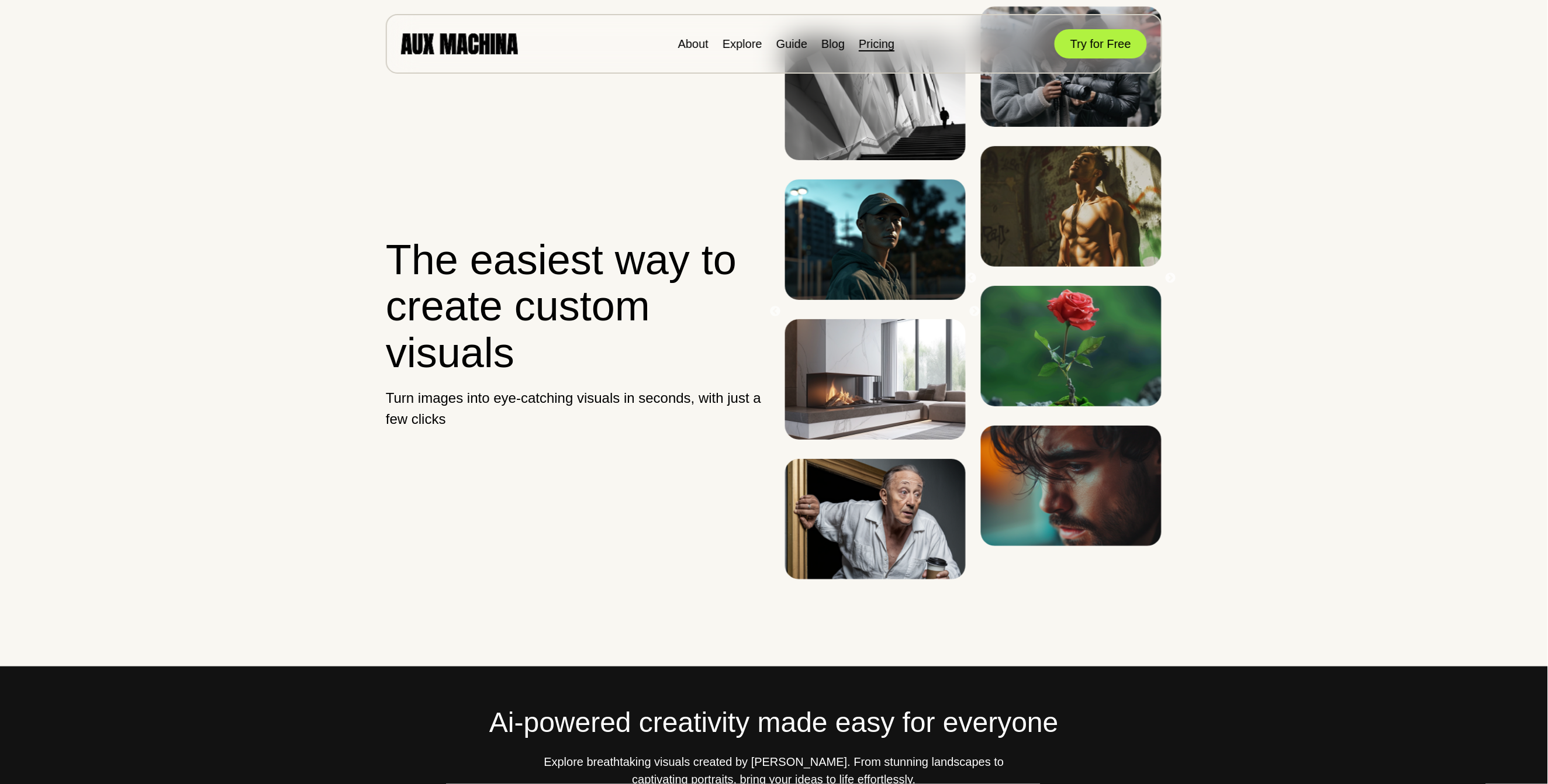
click at [881, 38] on link "Pricing" at bounding box center [877, 44] width 36 height 13
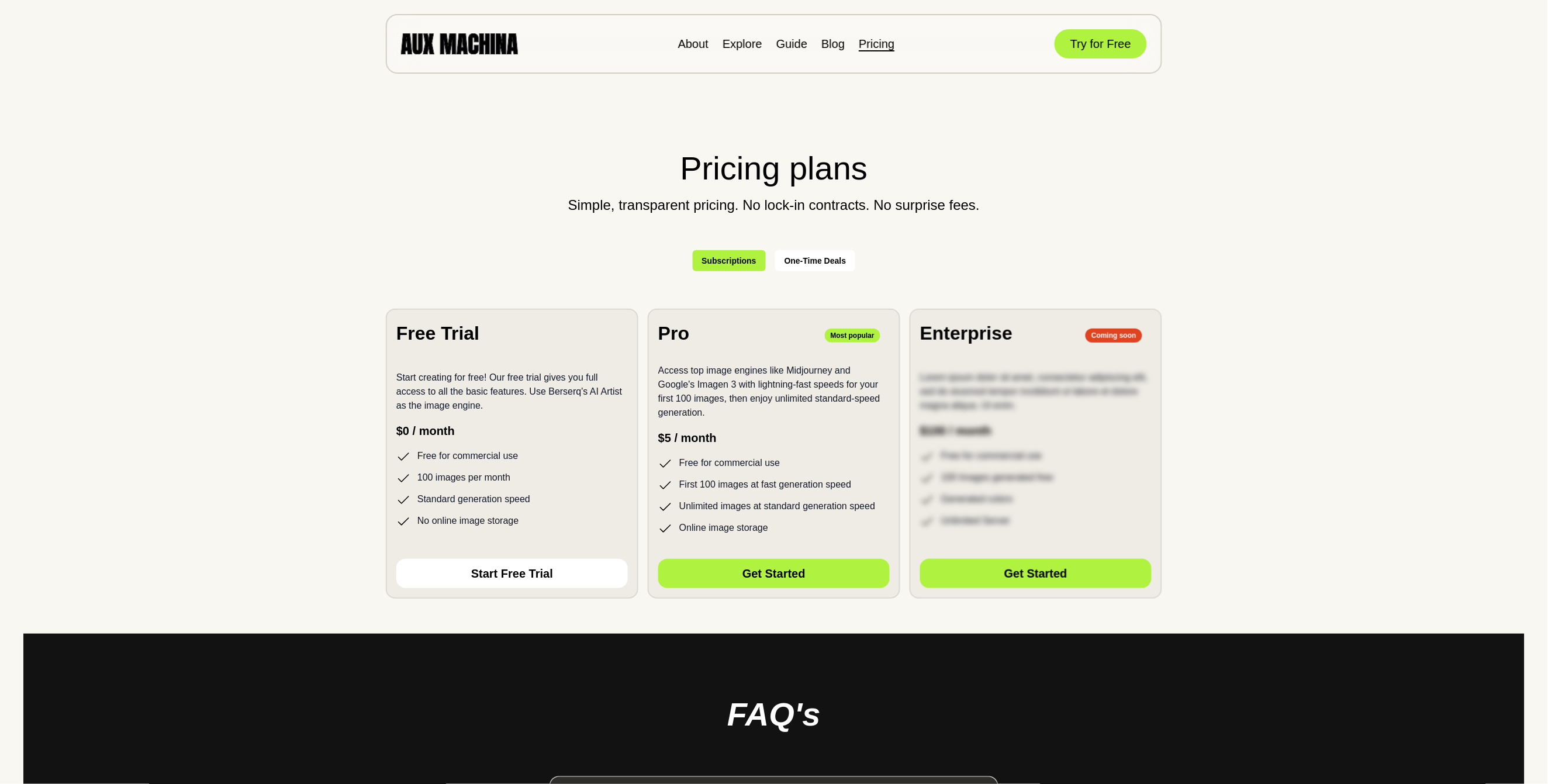
click at [813, 261] on button "One-Time Deals" at bounding box center [815, 261] width 81 height 21
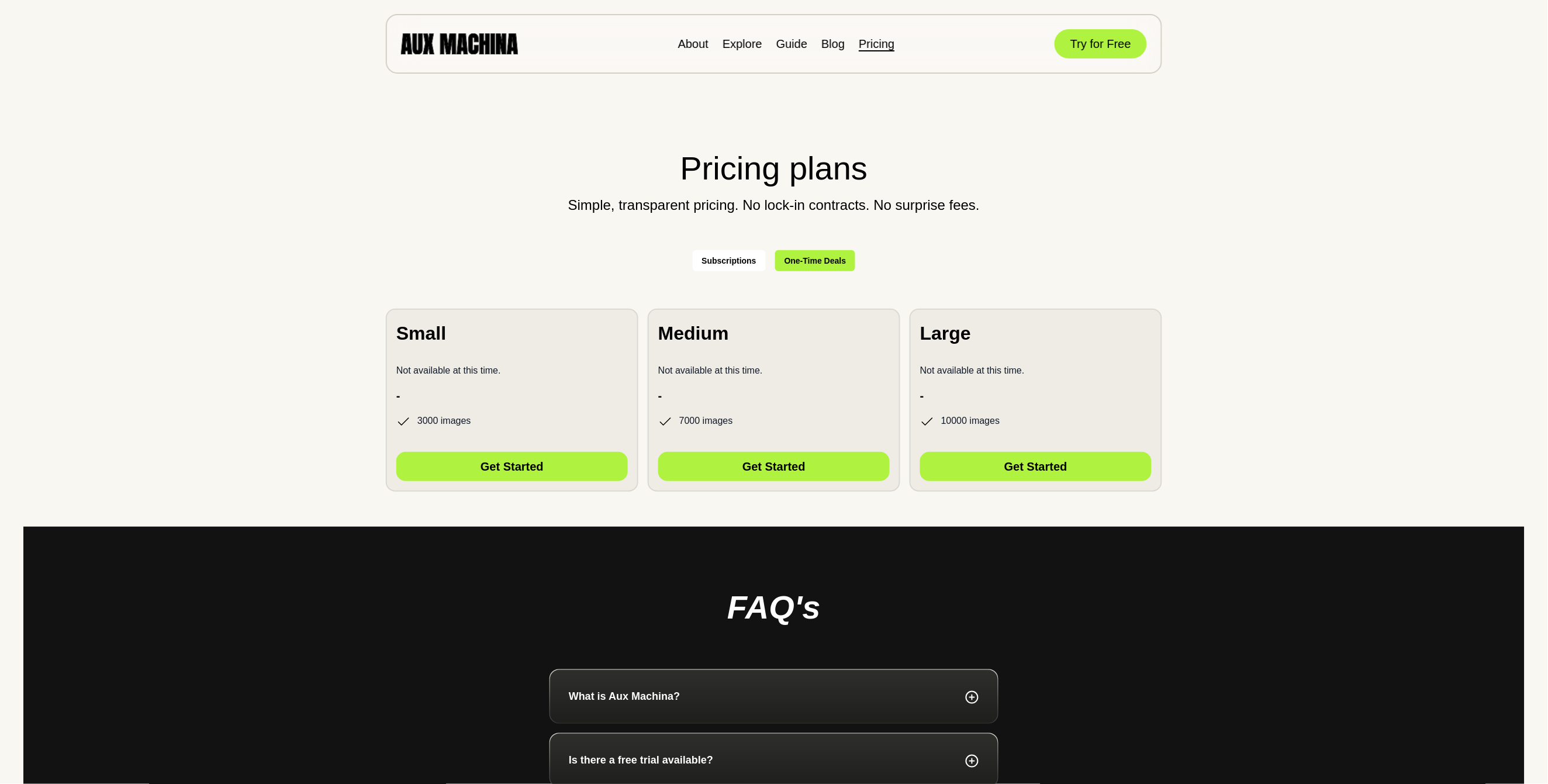
click at [718, 253] on button "Subscriptions" at bounding box center [729, 261] width 73 height 21
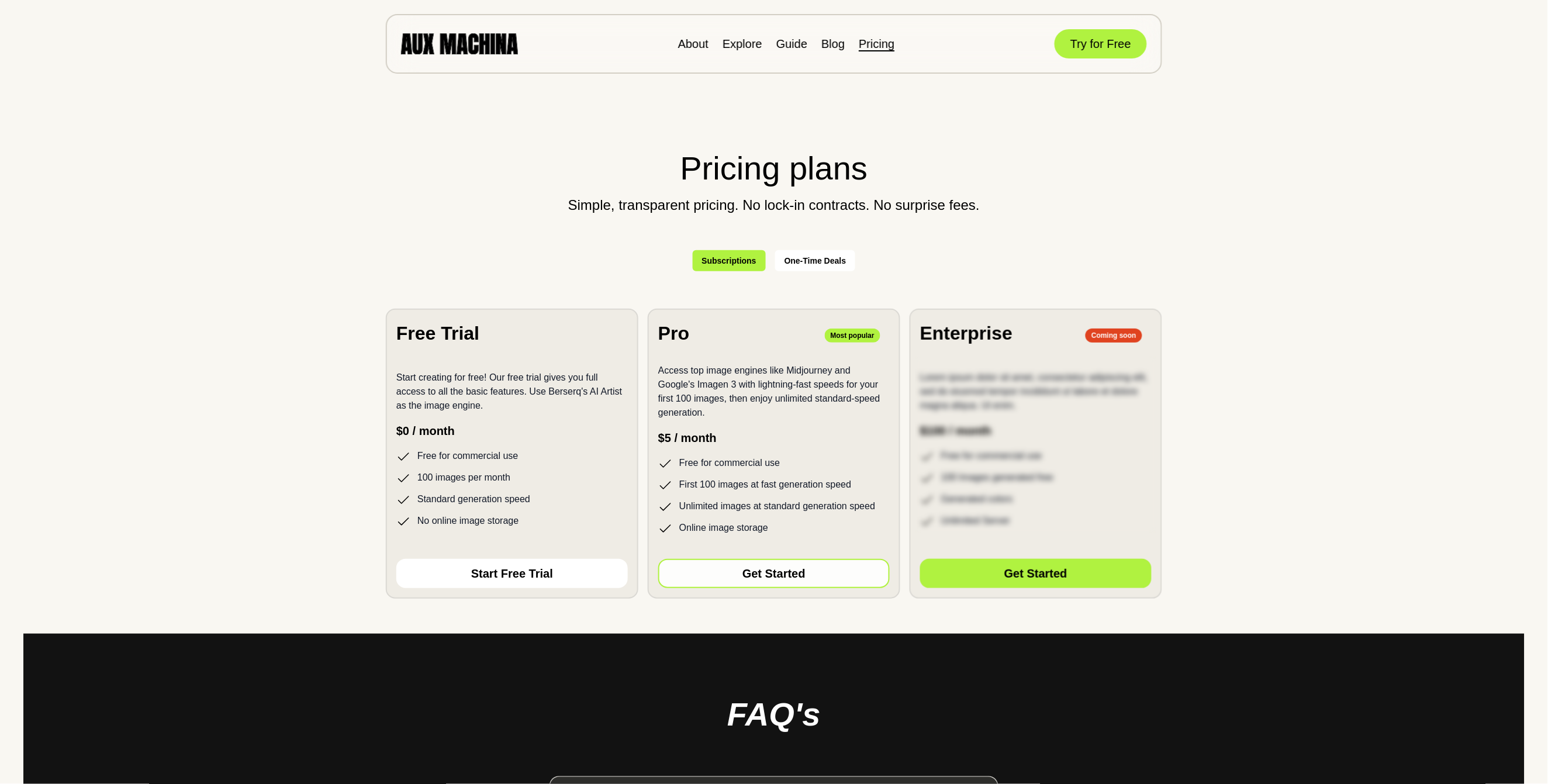
click at [784, 568] on button "Get Started" at bounding box center [774, 573] width 231 height 29
click at [747, 51] on li "Explore" at bounding box center [742, 43] width 40 height 17
click at [746, 42] on link "Explore" at bounding box center [742, 44] width 40 height 13
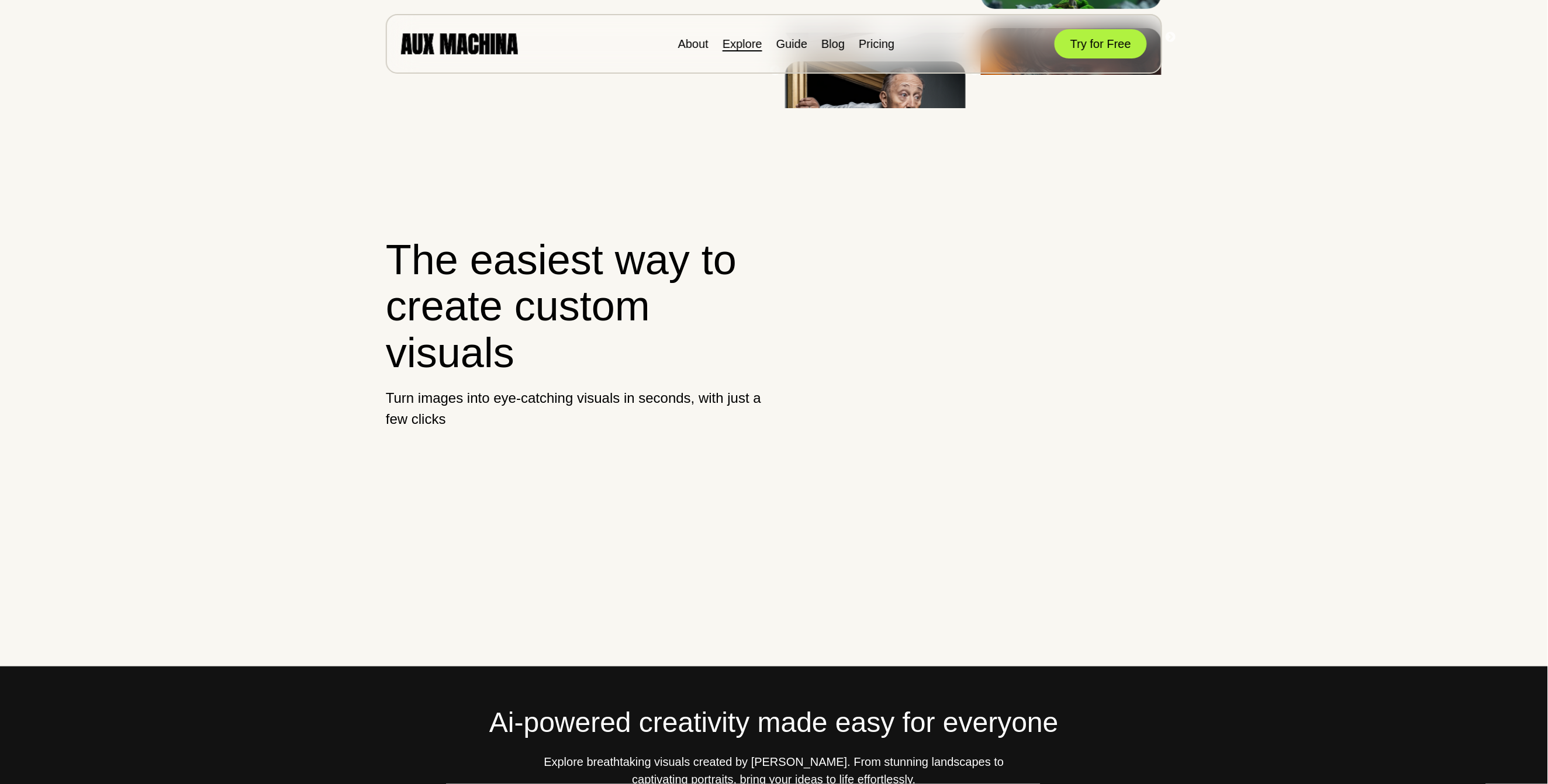
click at [732, 45] on link "Explore" at bounding box center [742, 44] width 40 height 13
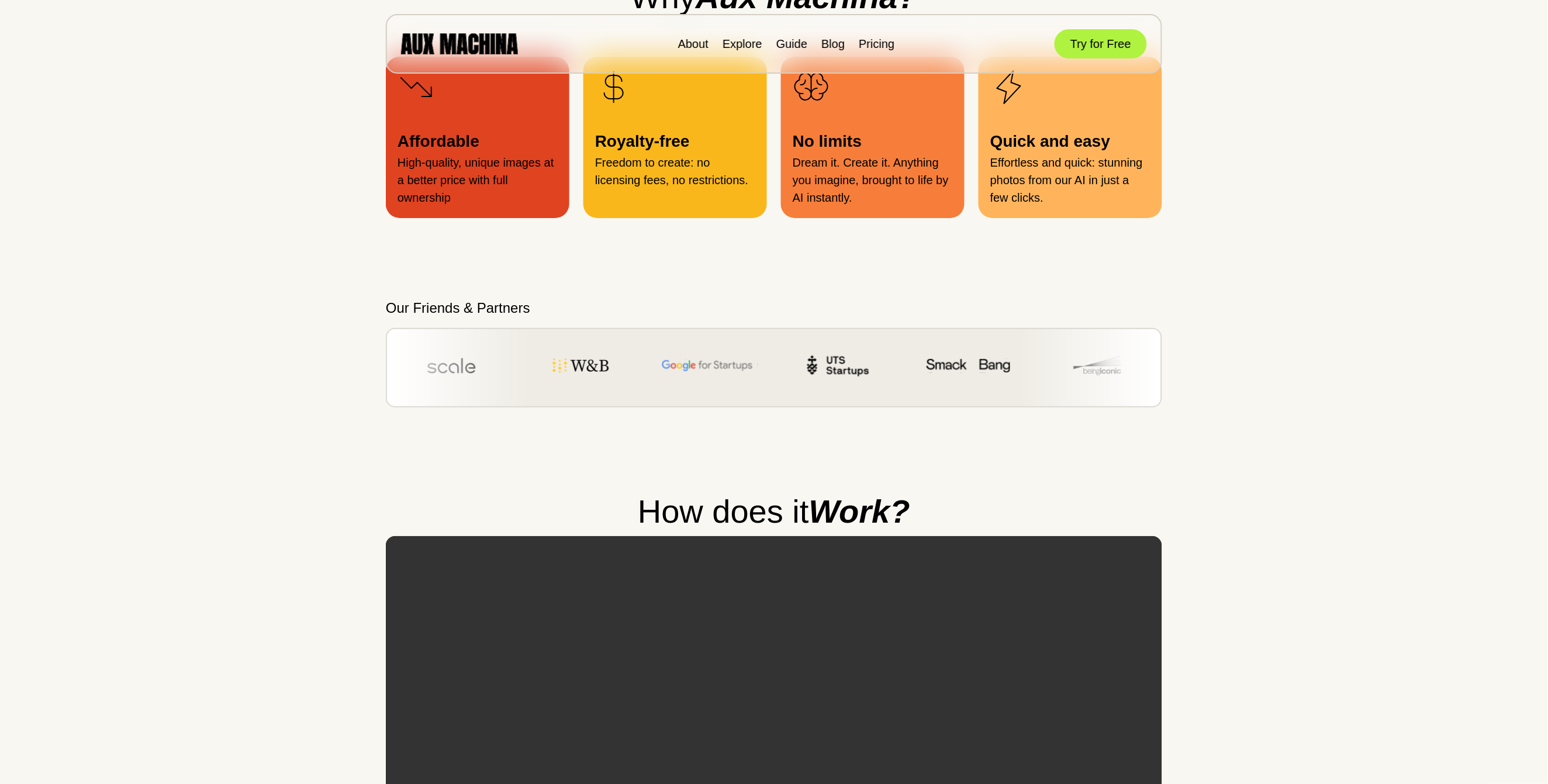
scroll to position [1826, 0]
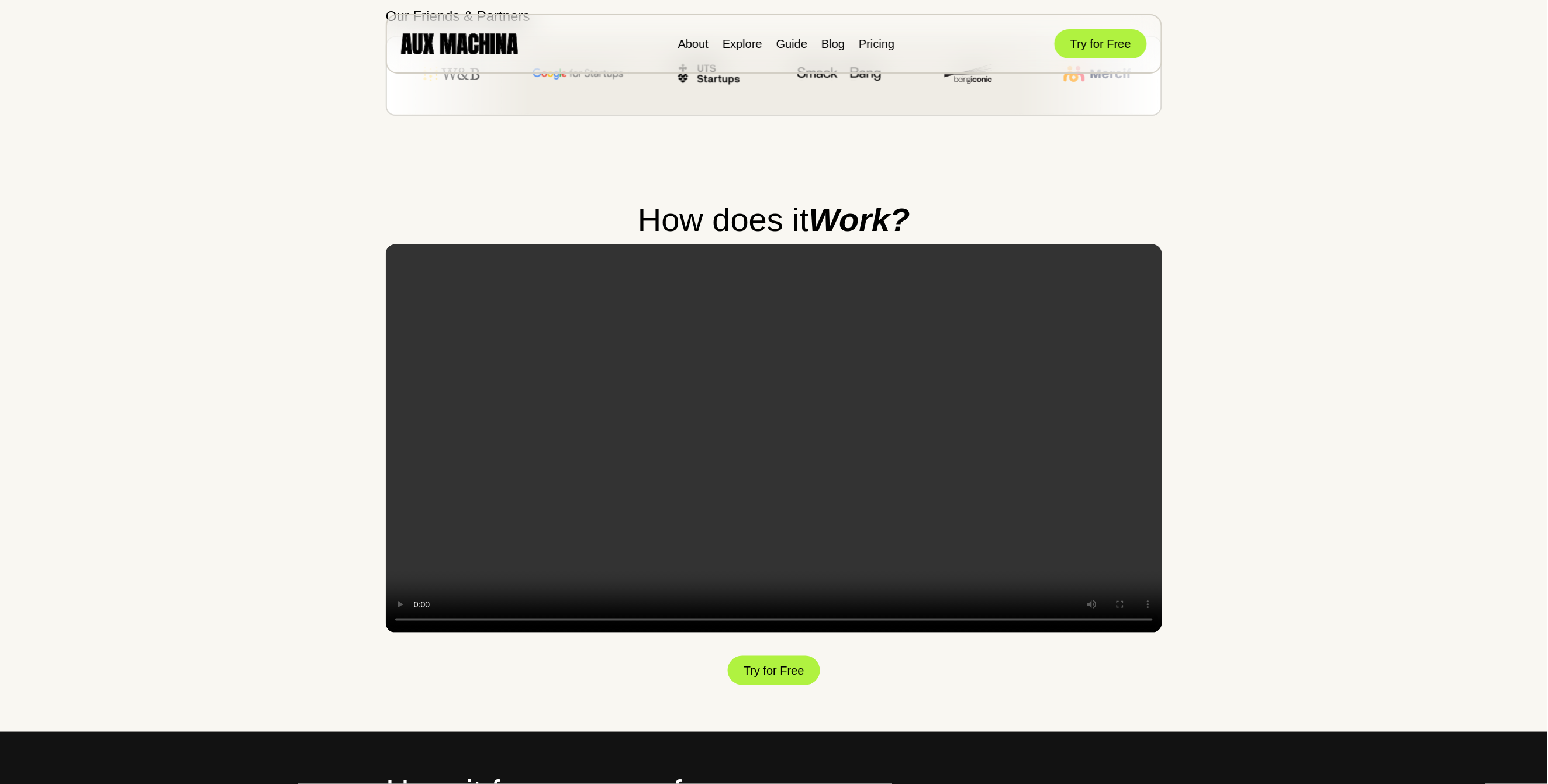
click at [240, 431] on div "The easiest way to create custom visuals Turn images into eye-catching visuals …" at bounding box center [774, 504] width 1548 height 4661
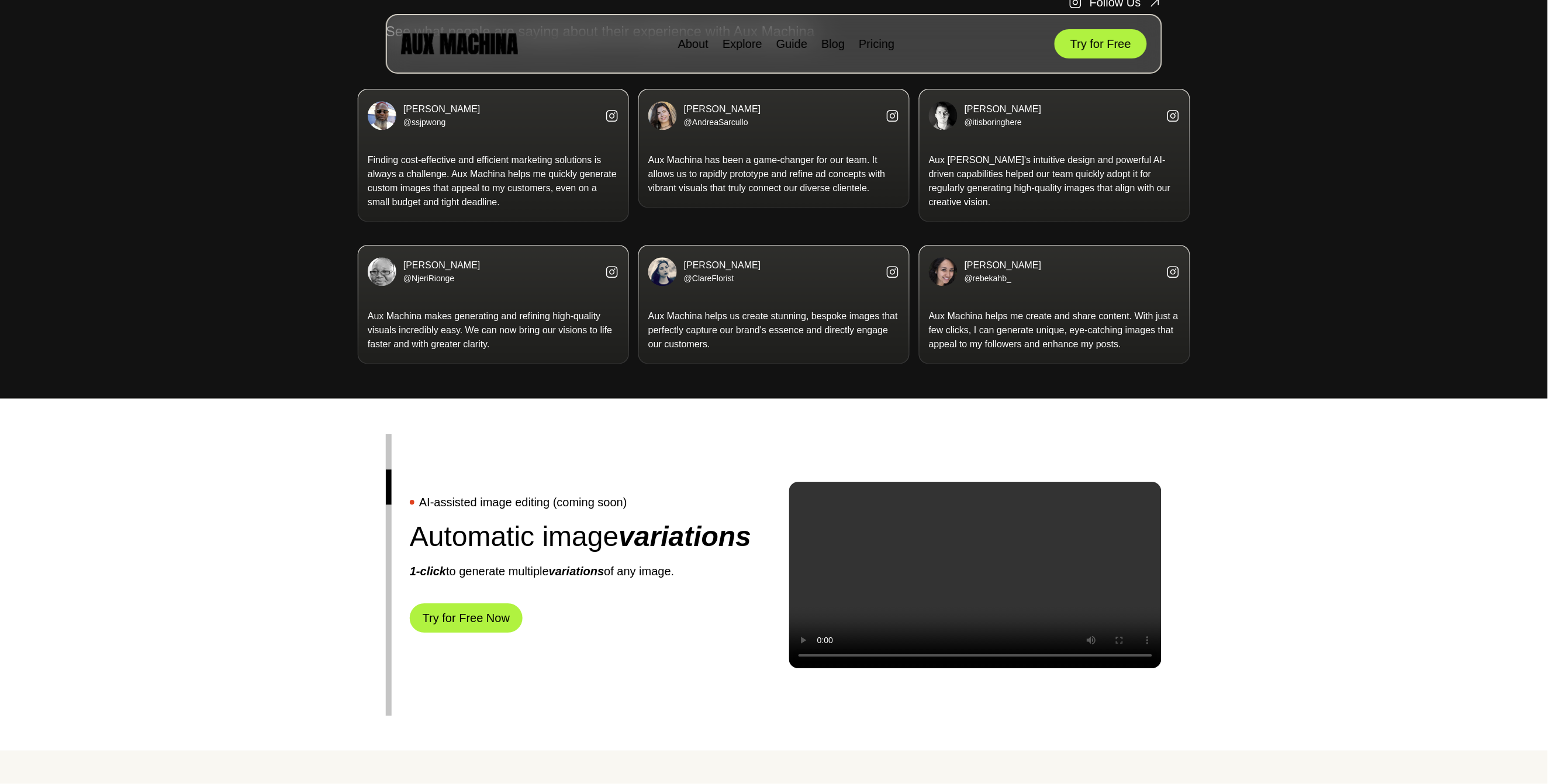
scroll to position [2922, 0]
